Goal: Obtain resource: Download file/media

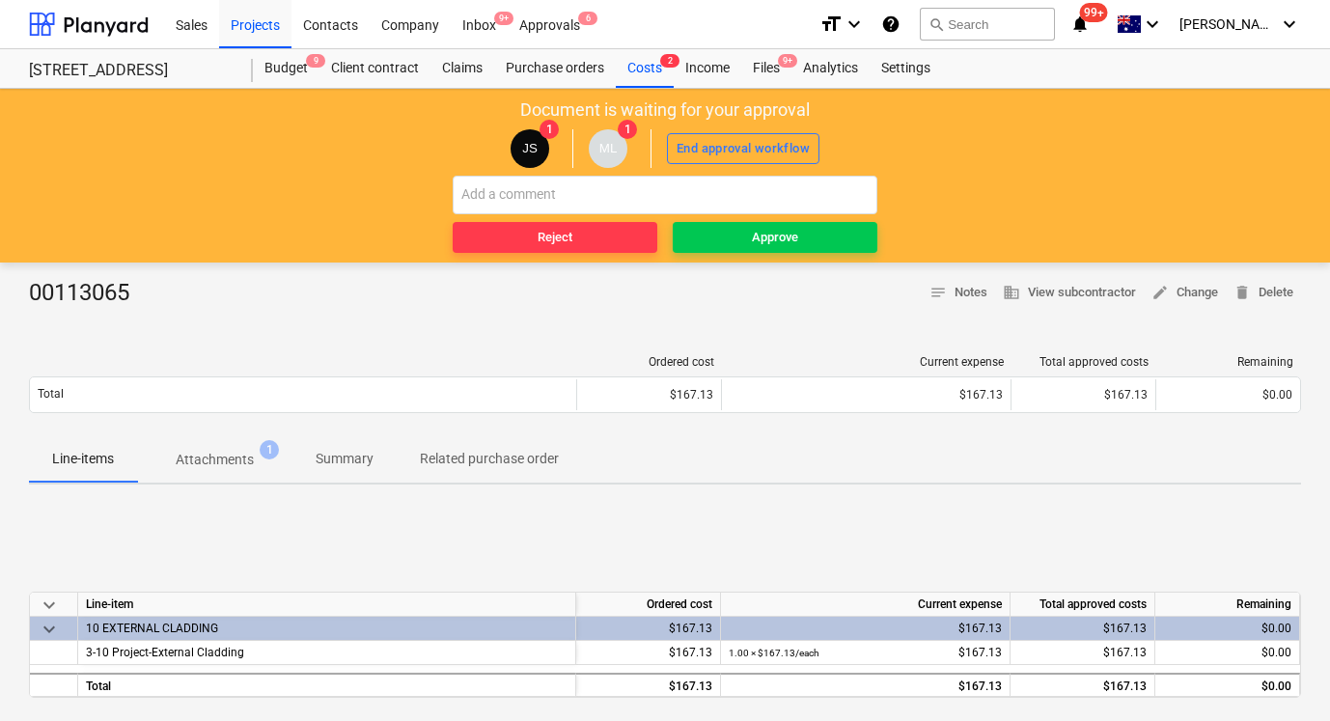
click at [224, 457] on p "Attachments" at bounding box center [215, 460] width 78 height 20
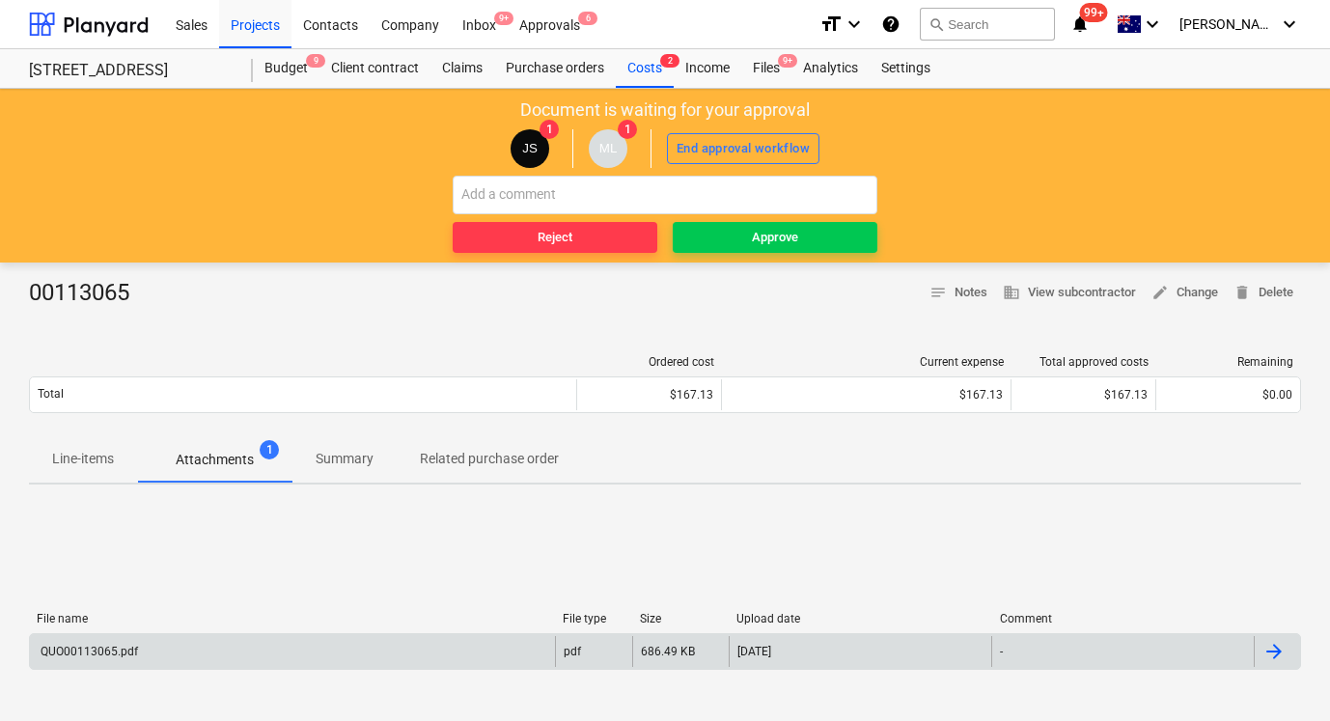
click at [283, 657] on div "QUO00113065.pdf" at bounding box center [292, 651] width 525 height 31
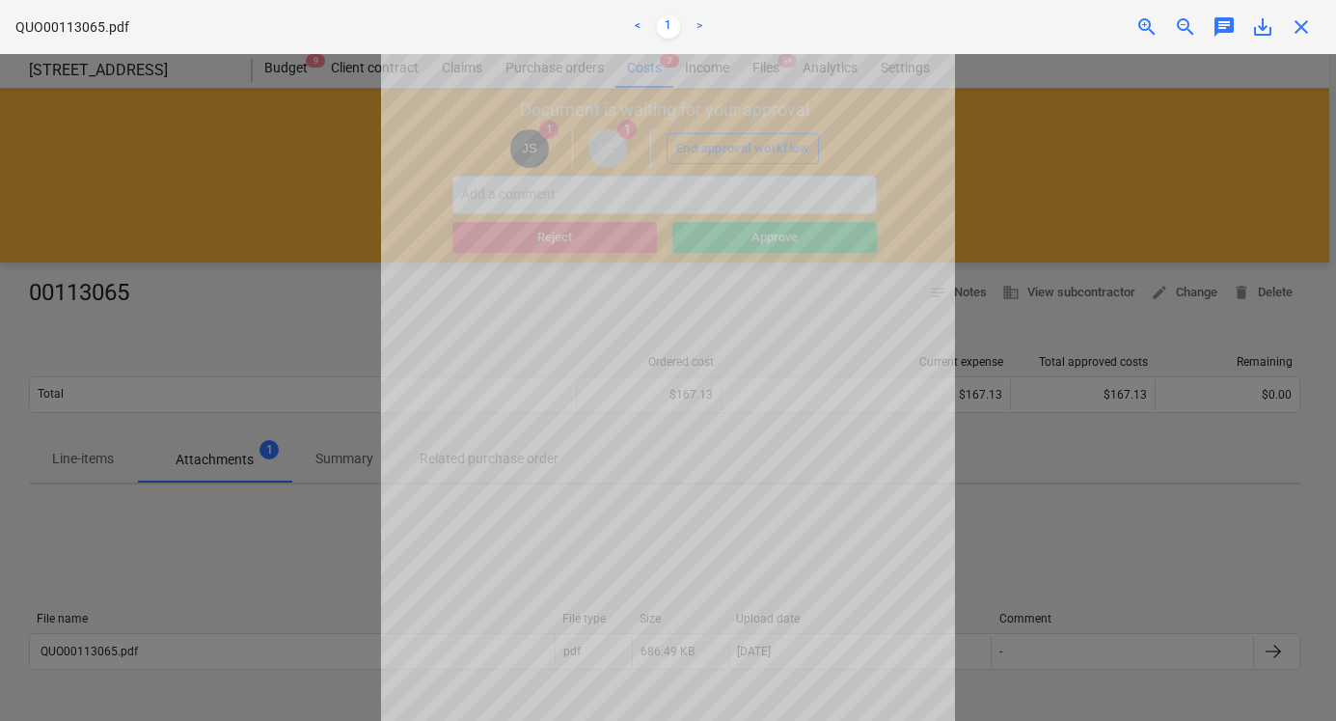
scroll to position [115, 0]
click at [1008, 547] on div at bounding box center [668, 387] width 1336 height 667
